Goal: Navigation & Orientation: Find specific page/section

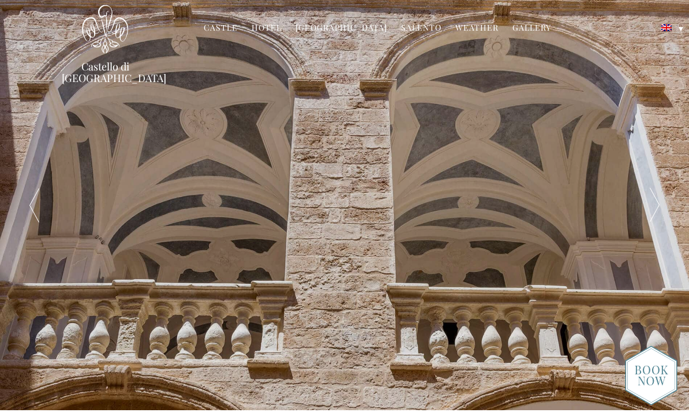
click at [273, 19] on li "Hotel Castello Rooms Masseria Restaurant Experiences Weddings Directions Press" at bounding box center [267, 28] width 42 height 25
click at [272, 23] on link "Hotel" at bounding box center [267, 28] width 30 height 13
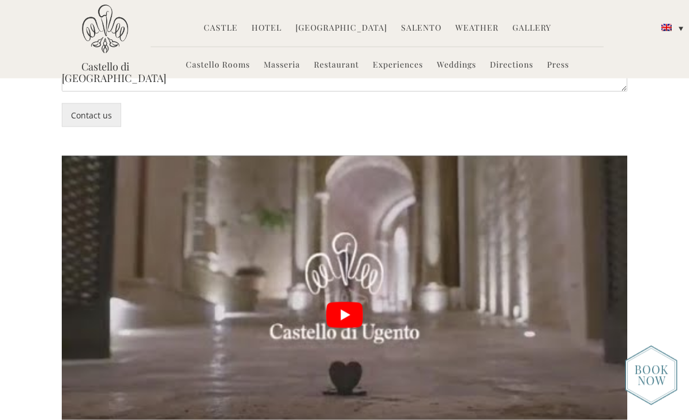
scroll to position [2523, 0]
click at [358, 226] on button "play Youtube video" at bounding box center [345, 314] width 566 height 318
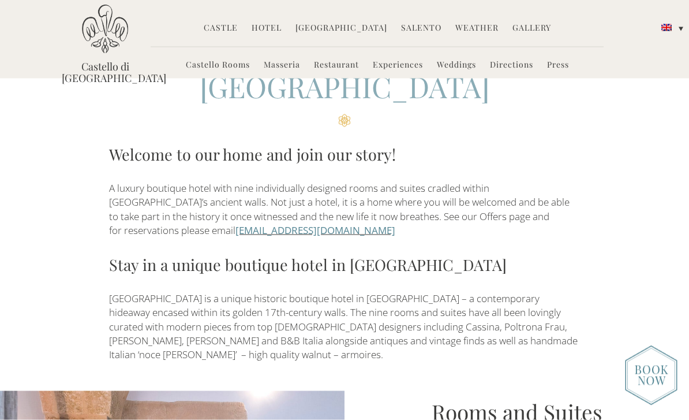
scroll to position [308, 0]
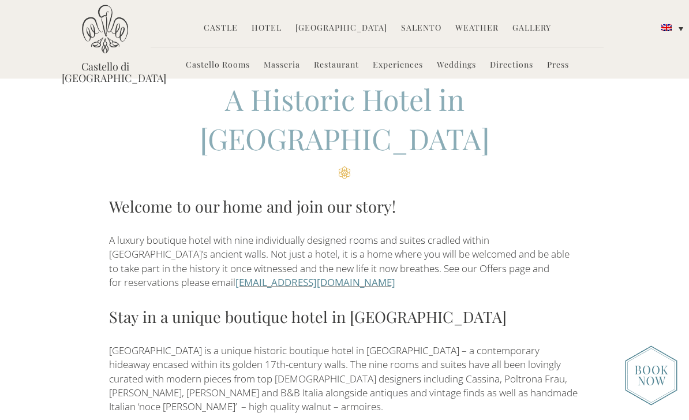
click at [279, 70] on link "Masseria" at bounding box center [282, 65] width 36 height 13
click at [283, 66] on link "Masseria" at bounding box center [282, 65] width 36 height 13
click at [290, 61] on link "Masseria" at bounding box center [282, 65] width 36 height 13
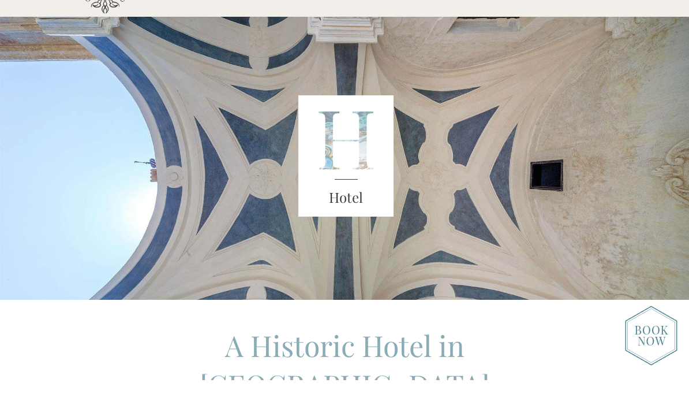
scroll to position [62, 0]
